Goal: Task Accomplishment & Management: Manage account settings

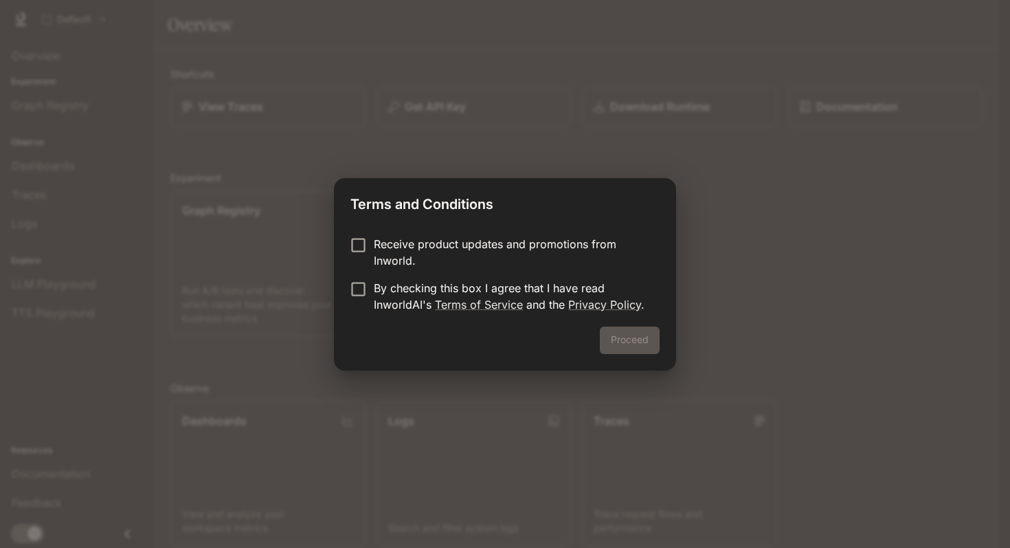
click at [388, 280] on p "By checking this box I agree that I have read InworldAI's Terms of Service and …" at bounding box center [511, 296] width 275 height 33
click at [618, 338] on button "Proceed" at bounding box center [630, 339] width 60 height 27
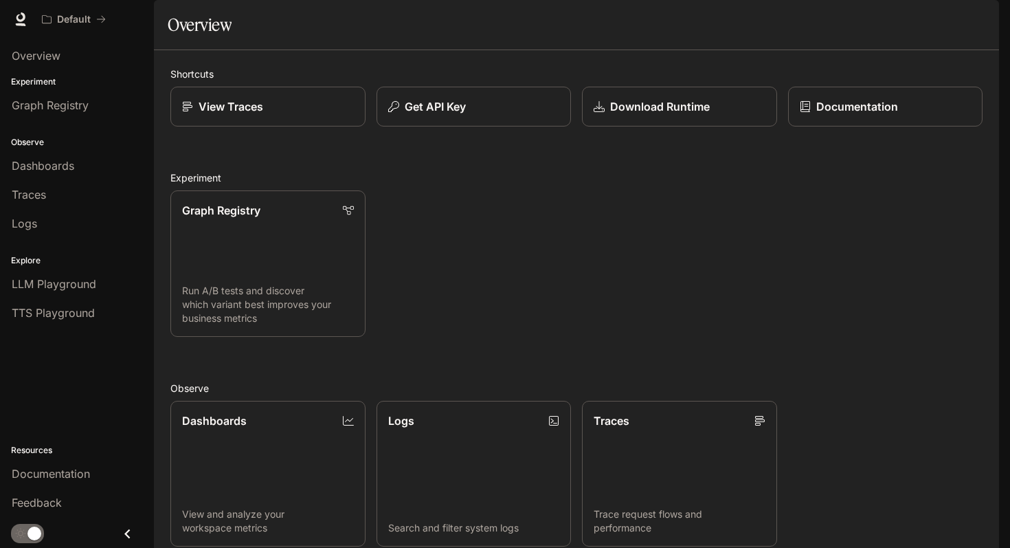
click at [618, 337] on div "Graph Registry Run A/B tests and discover which variant best improves your busi…" at bounding box center [570, 257] width 823 height 157
click at [69, 166] on span "Dashboards" at bounding box center [43, 165] width 63 height 16
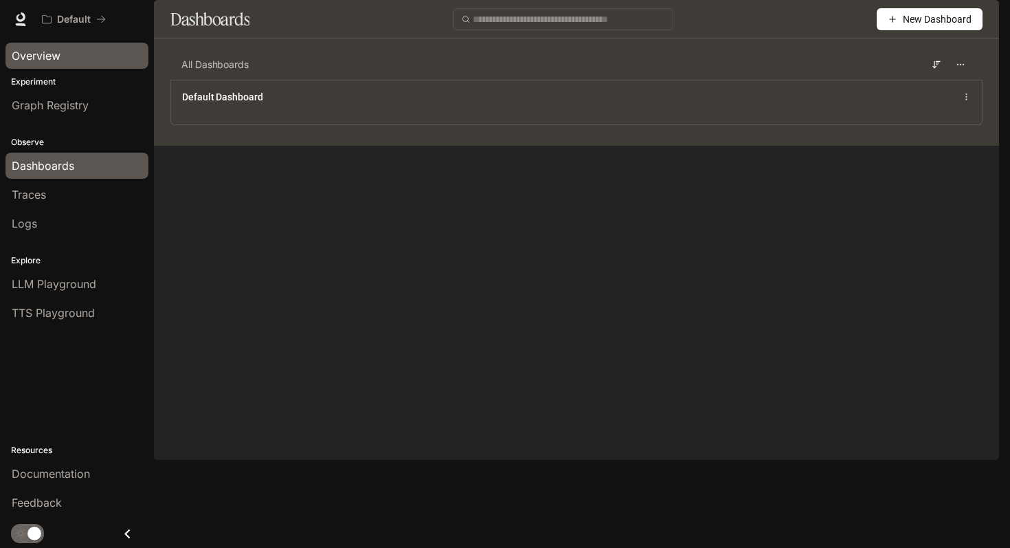
click at [32, 54] on span "Overview" at bounding box center [36, 55] width 49 height 16
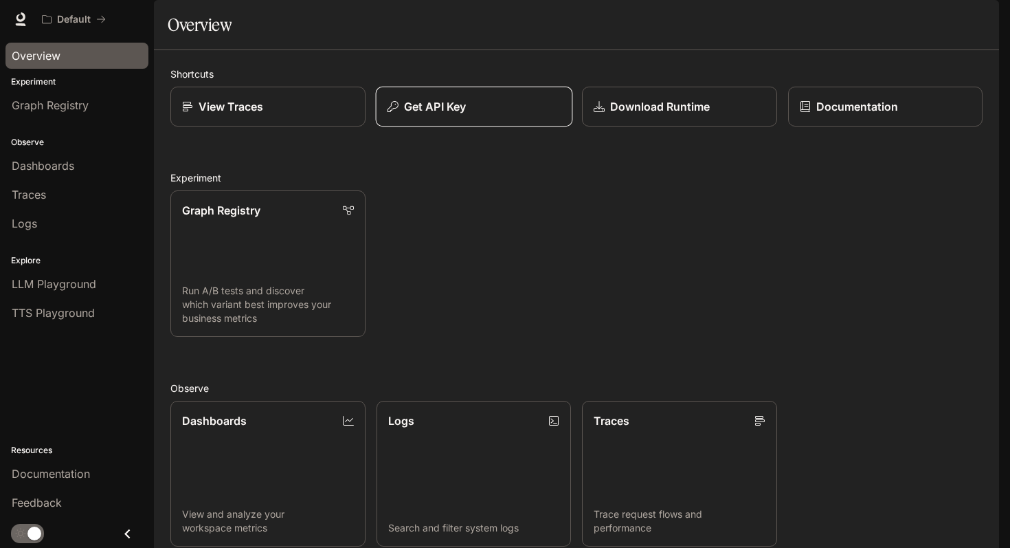
click at [430, 115] on p "Get API Key" at bounding box center [434, 106] width 62 height 16
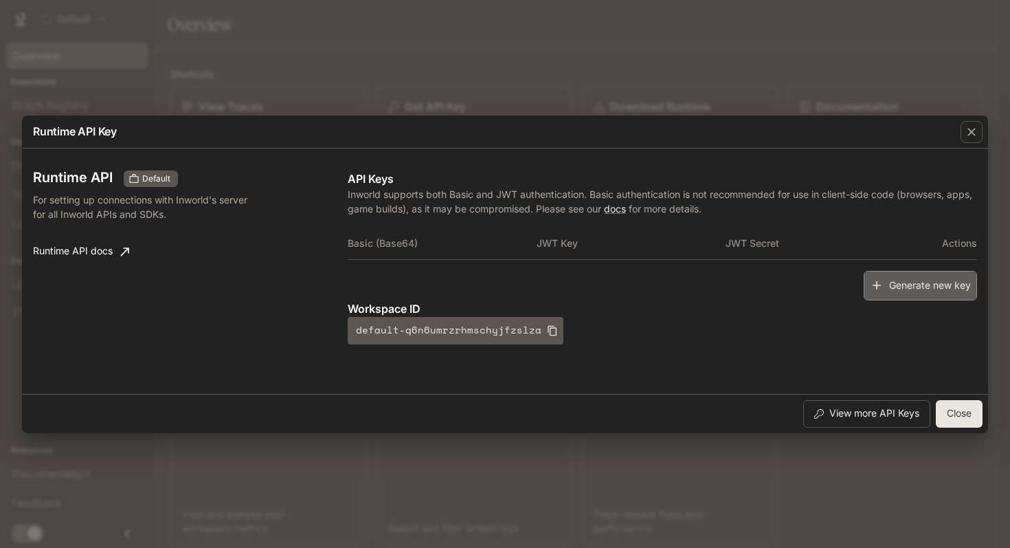
click at [892, 282] on button "Generate new key" at bounding box center [920, 286] width 113 height 30
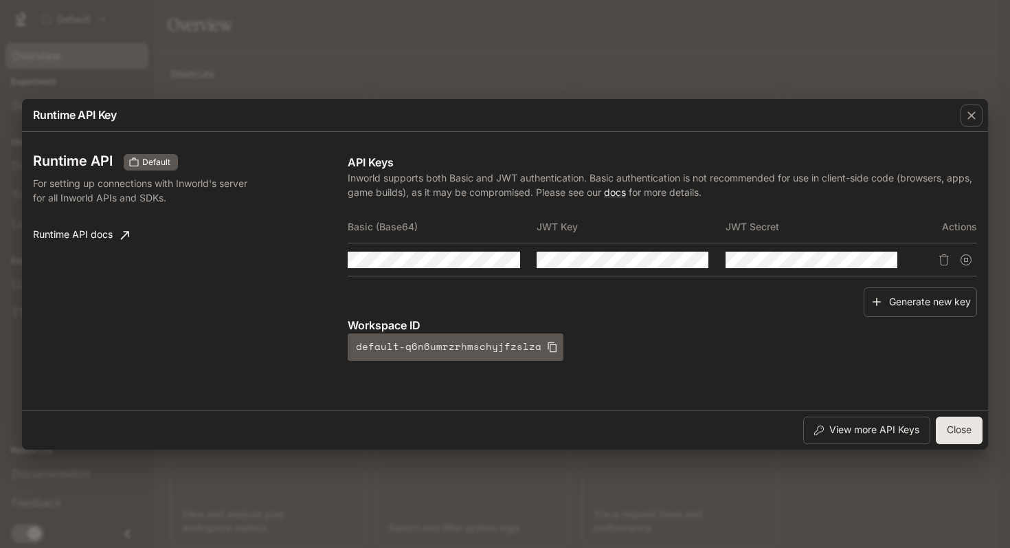
click at [658, 269] on td at bounding box center [631, 259] width 189 height 33
click at [155, 49] on div "Runtime API Key Runtime API Default For setting up connections with Inworld's s…" at bounding box center [505, 274] width 1010 height 548
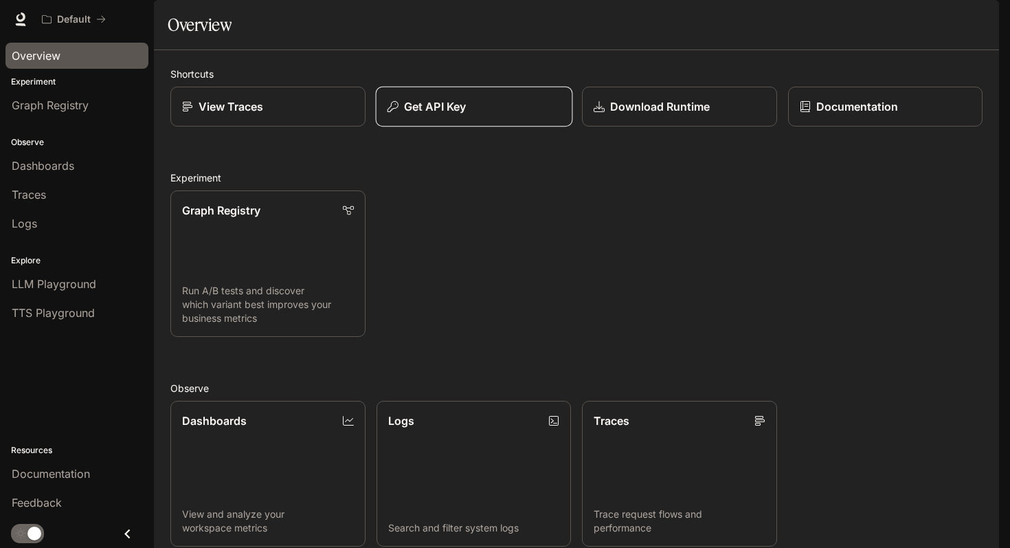
click at [420, 115] on p "Get API Key" at bounding box center [434, 106] width 62 height 16
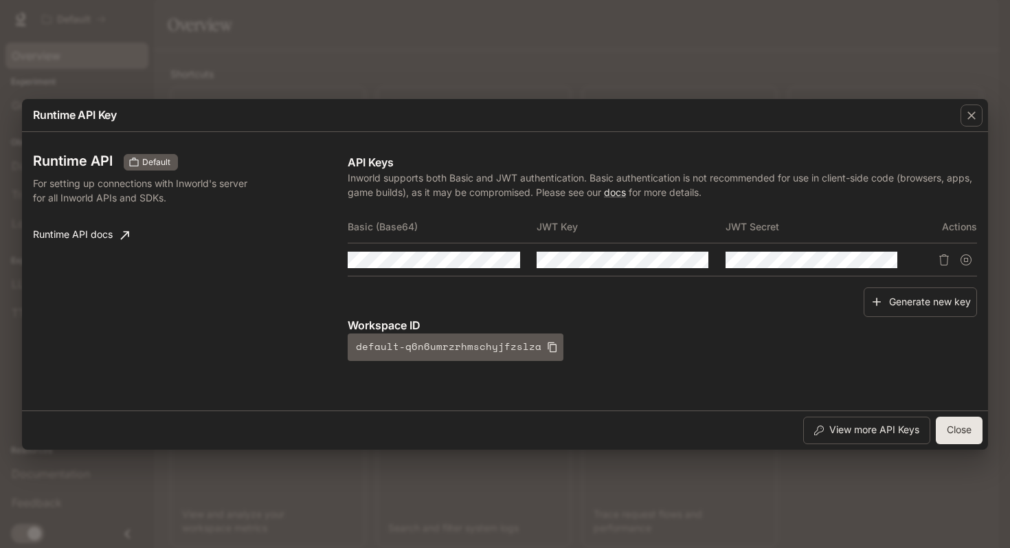
click at [450, 23] on div "Runtime API Key Runtime API Default For setting up connections with Inworld's s…" at bounding box center [505, 274] width 1010 height 548
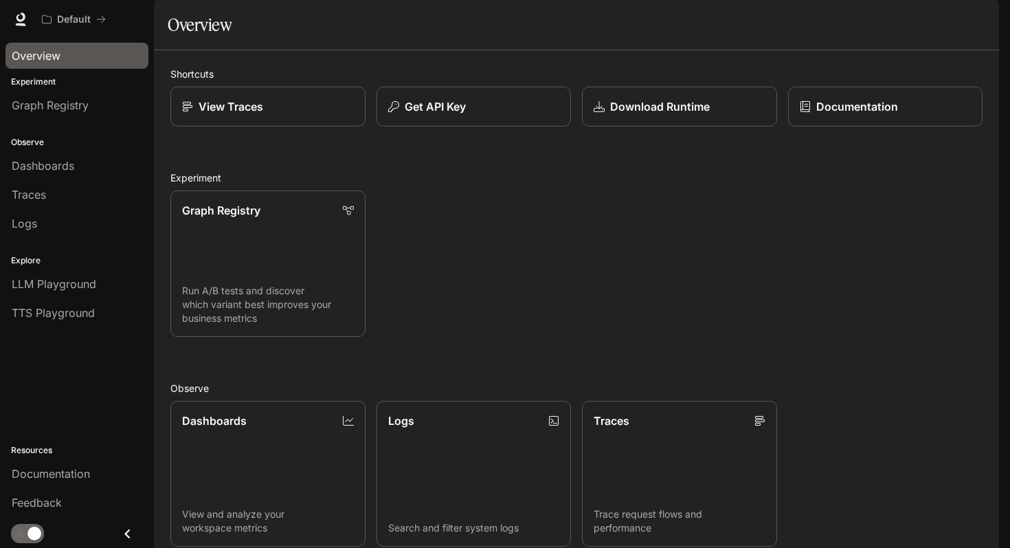
click at [437, 96] on div "Shortcuts View Traces Get API Key Download Runtime Documentation Experiment Gra…" at bounding box center [576, 411] width 845 height 723
click at [989, 19] on img "button" at bounding box center [979, 19] width 19 height 19
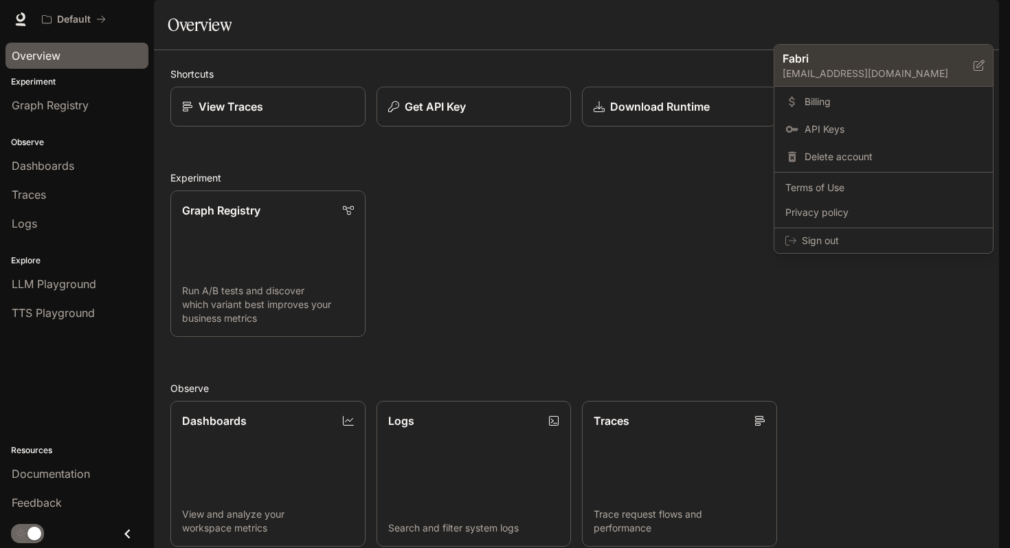
click at [914, 63] on p "Fabri" at bounding box center [867, 58] width 169 height 16
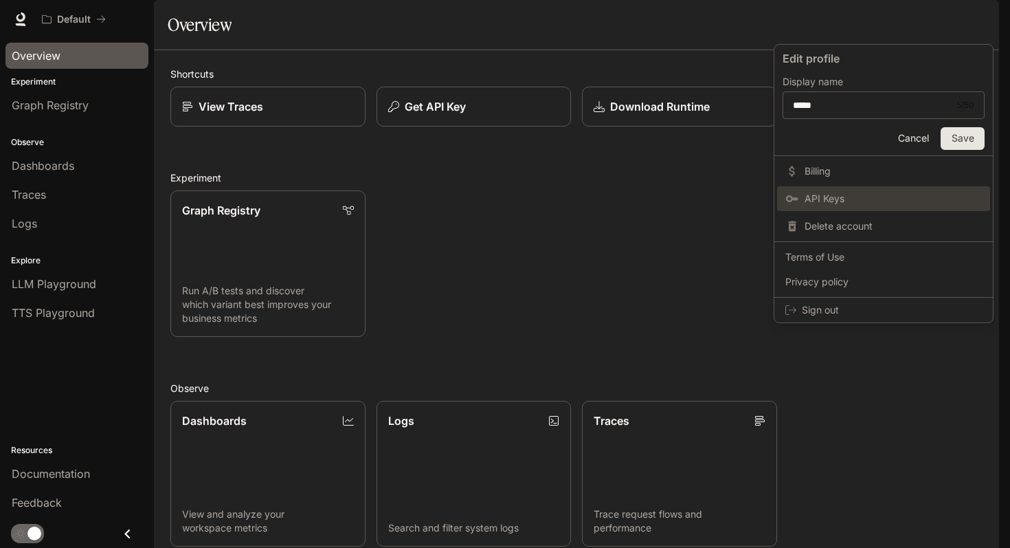
click at [840, 194] on span "API Keys" at bounding box center [893, 199] width 177 height 14
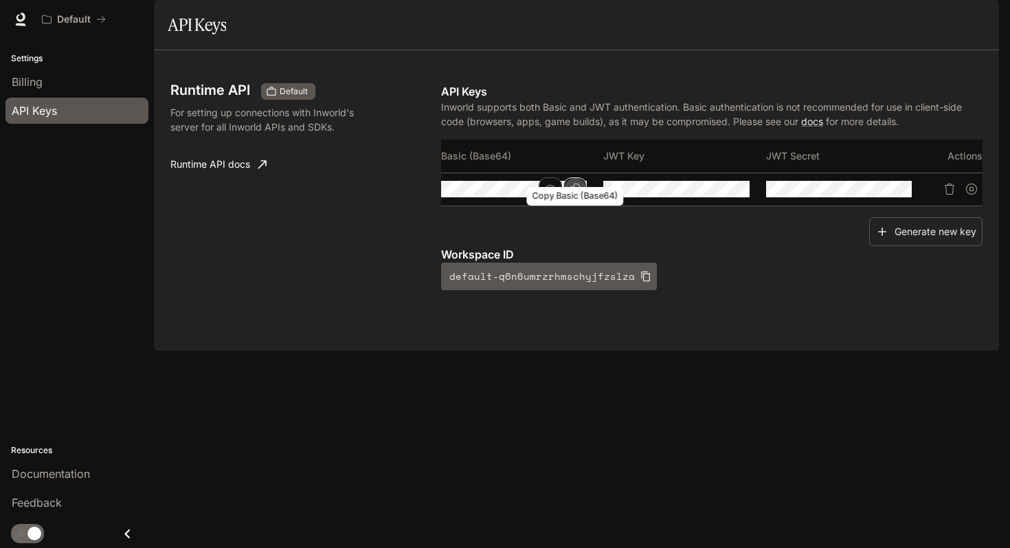
click at [565, 201] on button "Copy Basic (Base64)" at bounding box center [574, 188] width 23 height 23
click at [553, 194] on icon "button" at bounding box center [550, 188] width 11 height 11
click at [574, 201] on button "Copy Basic (Base64)" at bounding box center [574, 188] width 23 height 23
click at [558, 201] on button "button" at bounding box center [550, 188] width 23 height 23
click at [978, 32] on button "button" at bounding box center [979, 18] width 27 height 27
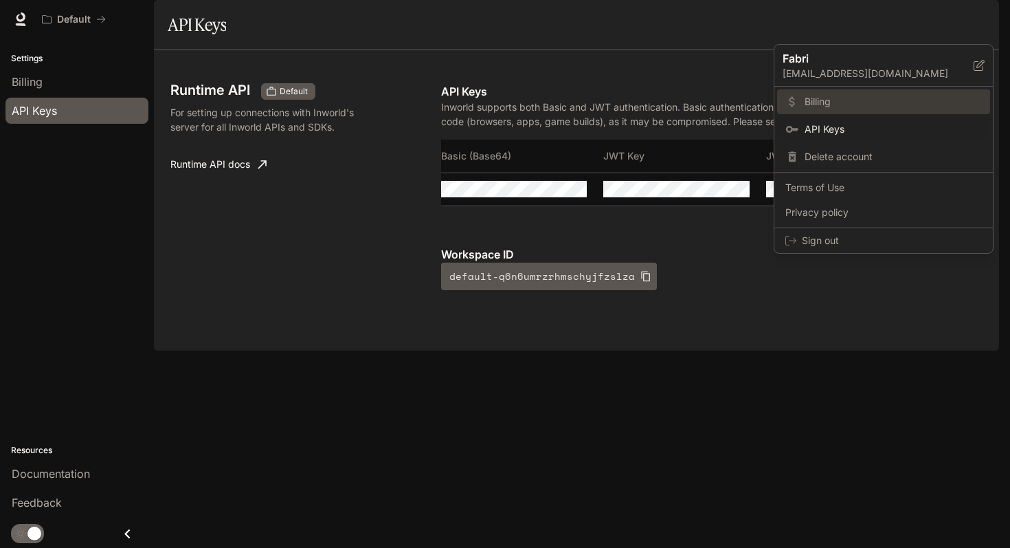
click at [862, 92] on link "Billing" at bounding box center [883, 101] width 213 height 25
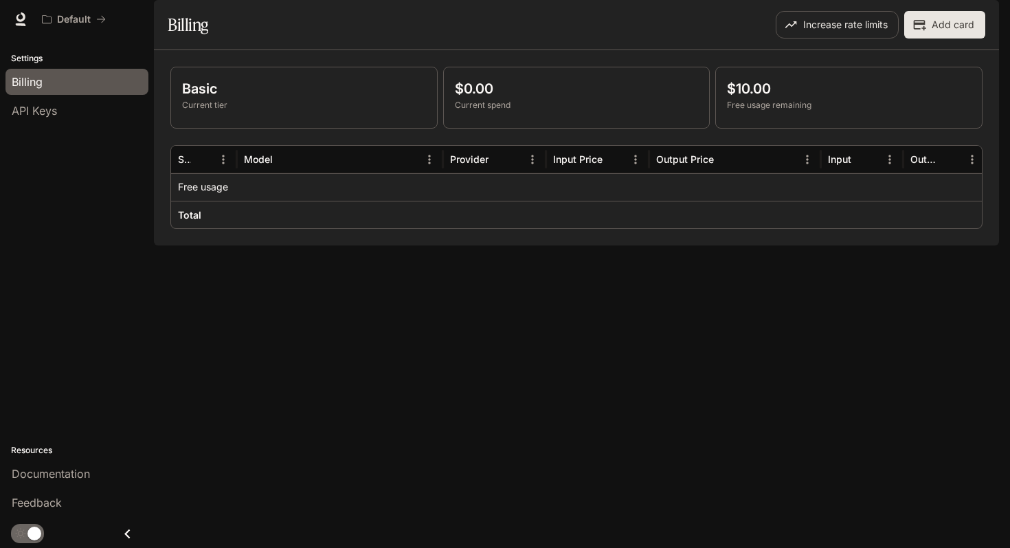
click at [924, 30] on icon "button" at bounding box center [920, 25] width 12 height 10
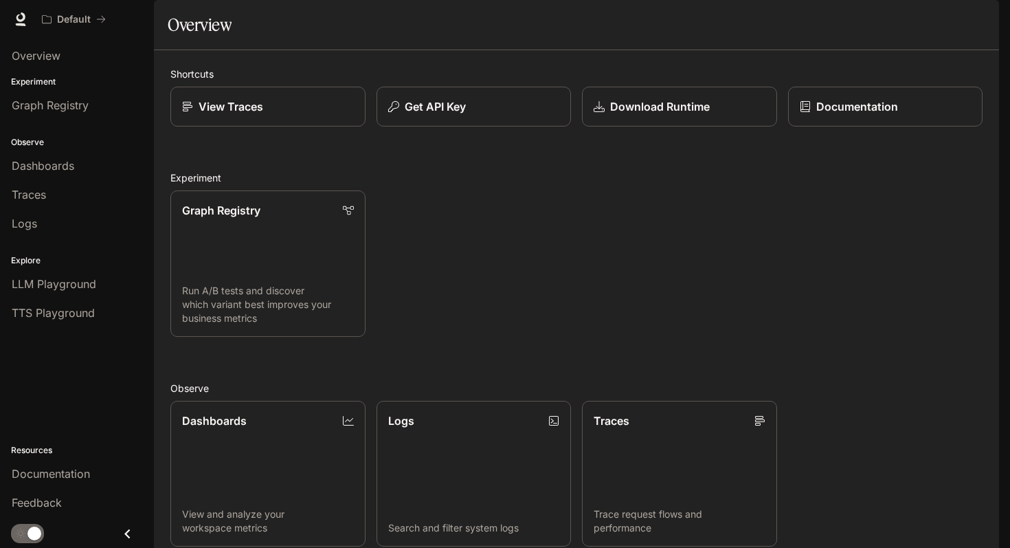
click at [983, 21] on img "button" at bounding box center [979, 19] width 19 height 19
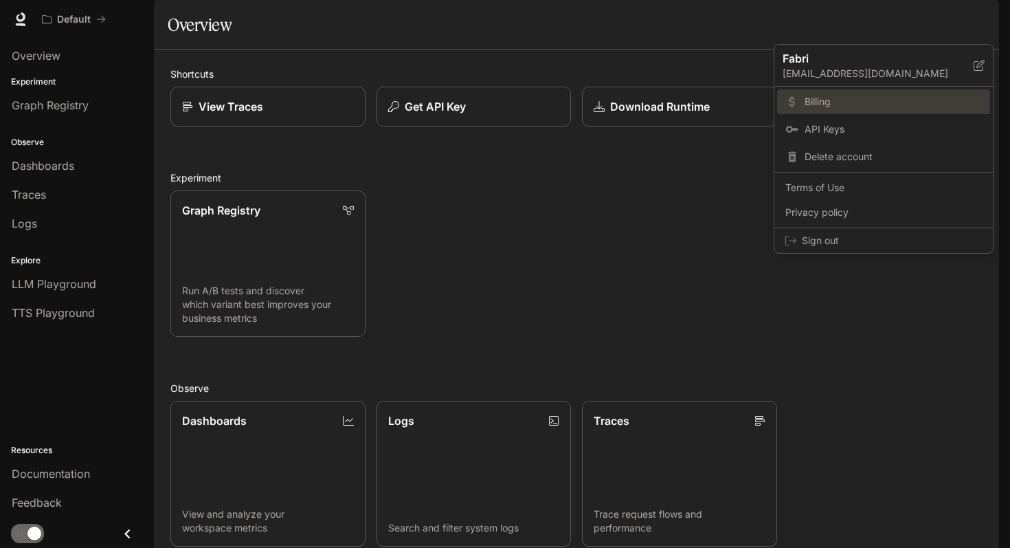
click at [832, 111] on link "Billing" at bounding box center [883, 101] width 213 height 25
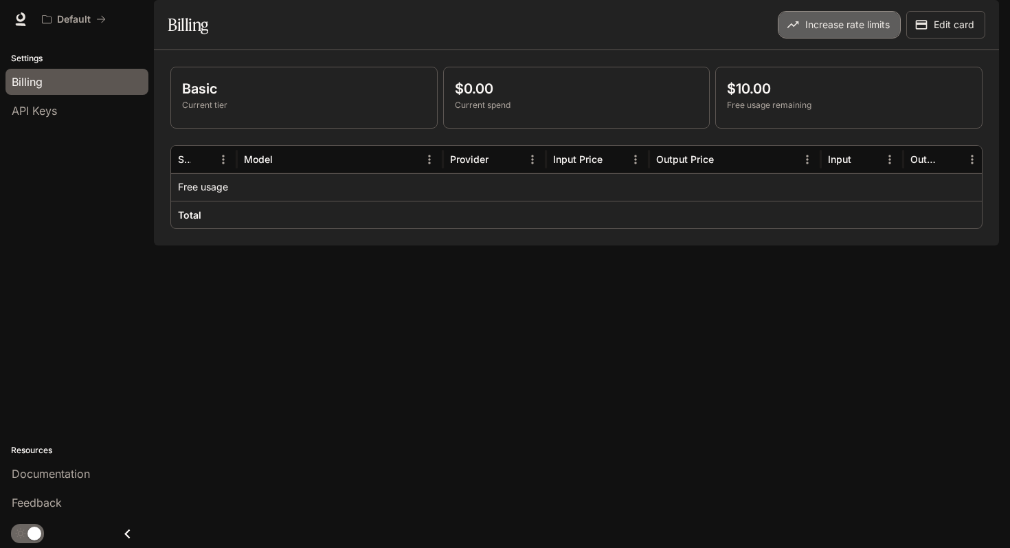
click at [855, 38] on button "Increase rate limits" at bounding box center [839, 24] width 123 height 27
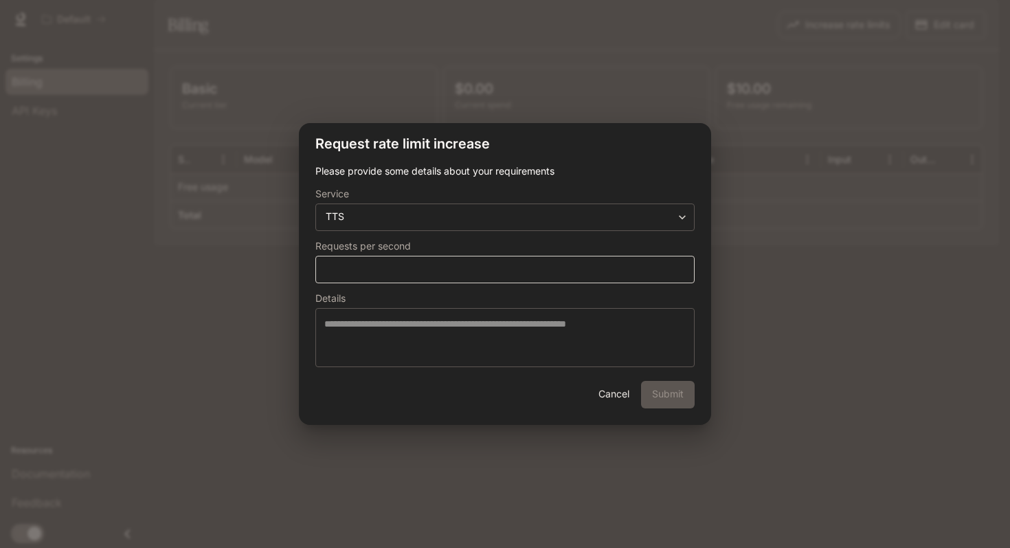
click at [423, 261] on div "* ​" at bounding box center [504, 269] width 379 height 27
click at [412, 225] on div "**********" at bounding box center [504, 216] width 379 height 27
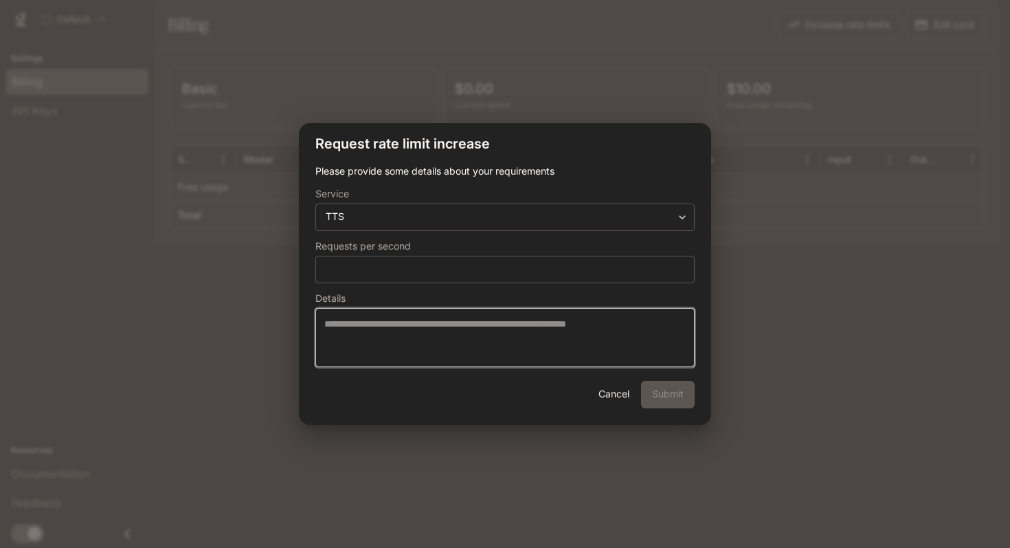
click at [484, 322] on textarea at bounding box center [504, 337] width 361 height 41
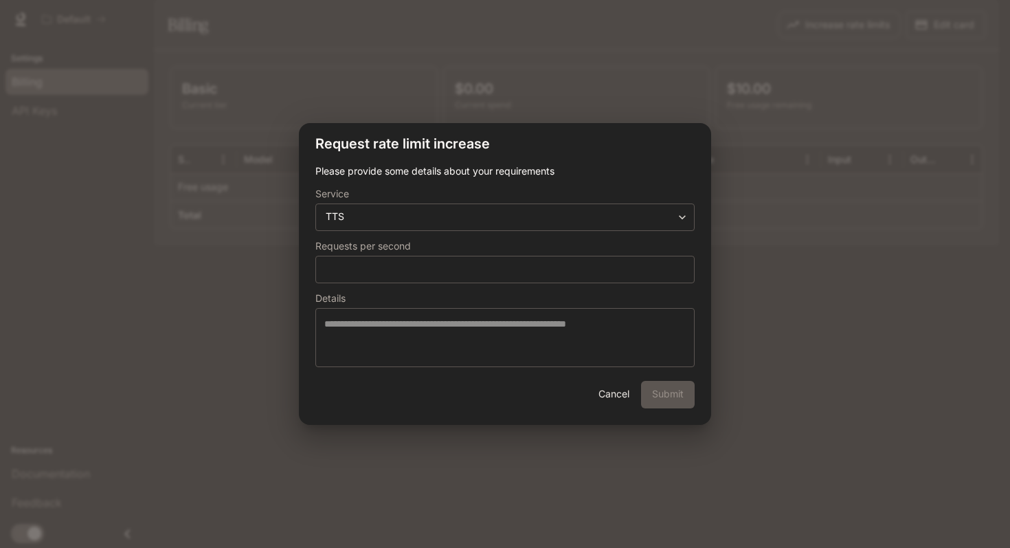
click at [848, 207] on div "**********" at bounding box center [505, 274] width 1010 height 548
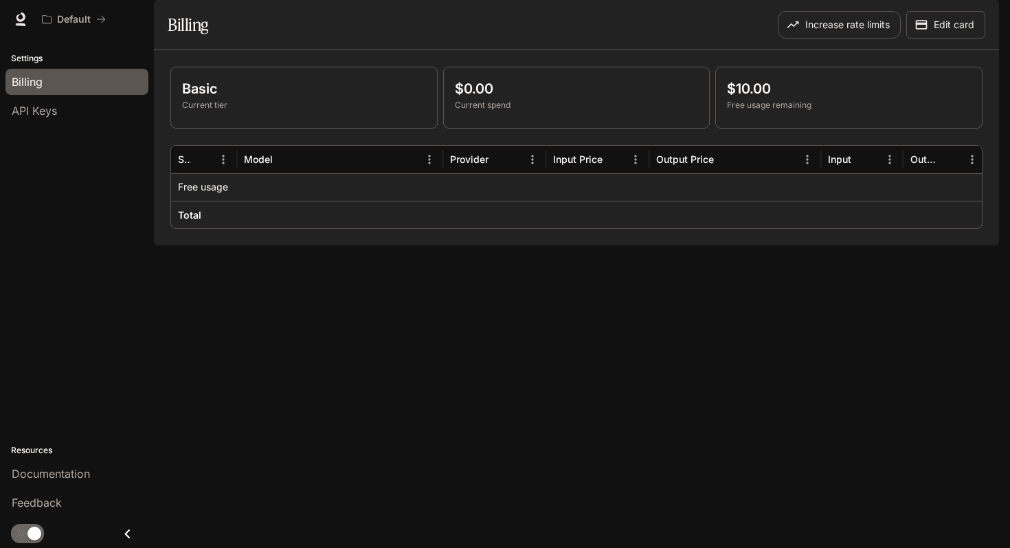
click at [599, 44] on section "Billing Increase rate limits Edit card" at bounding box center [576, 25] width 845 height 50
